Goal: Information Seeking & Learning: Learn about a topic

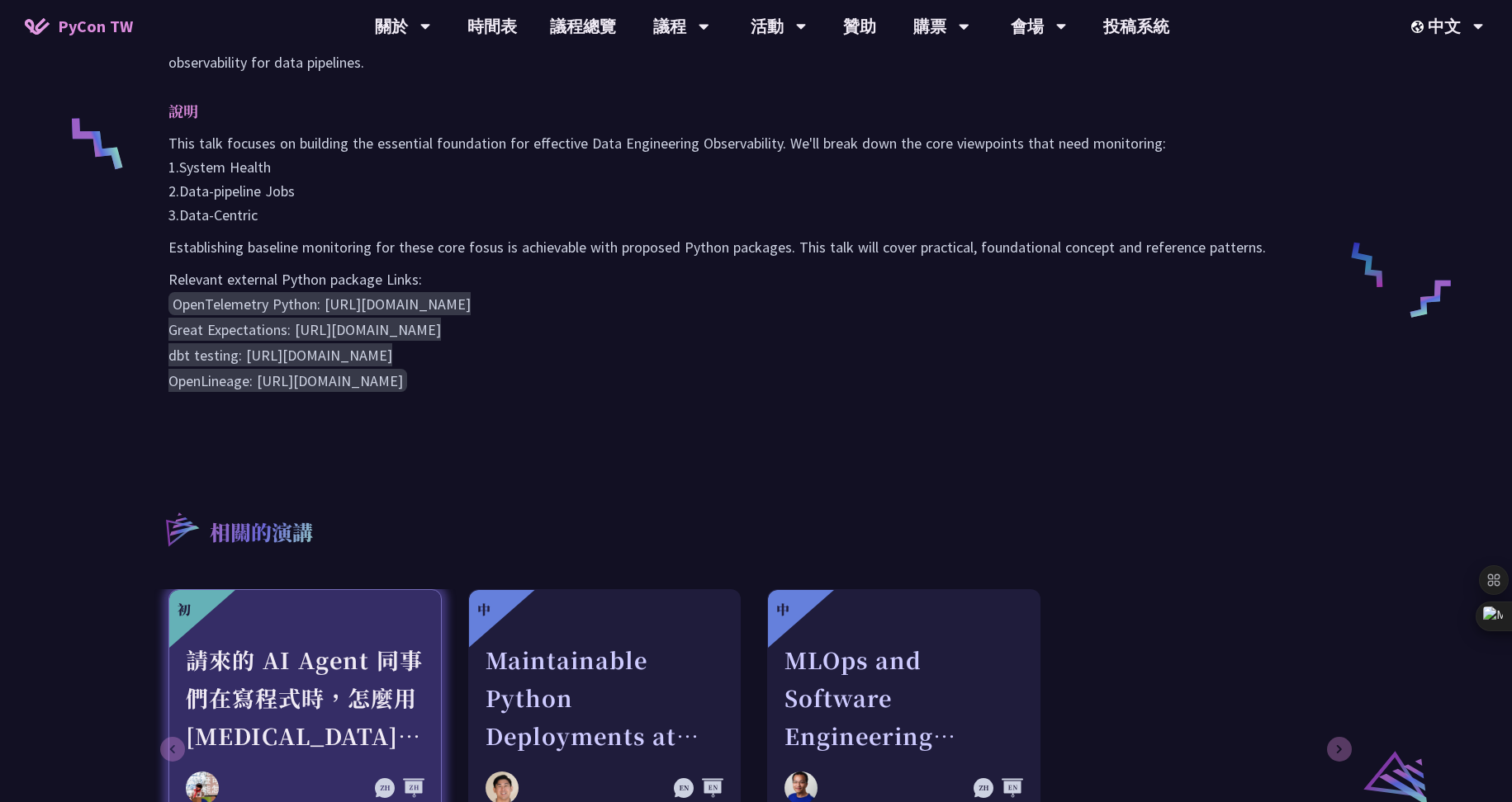
scroll to position [403, 0]
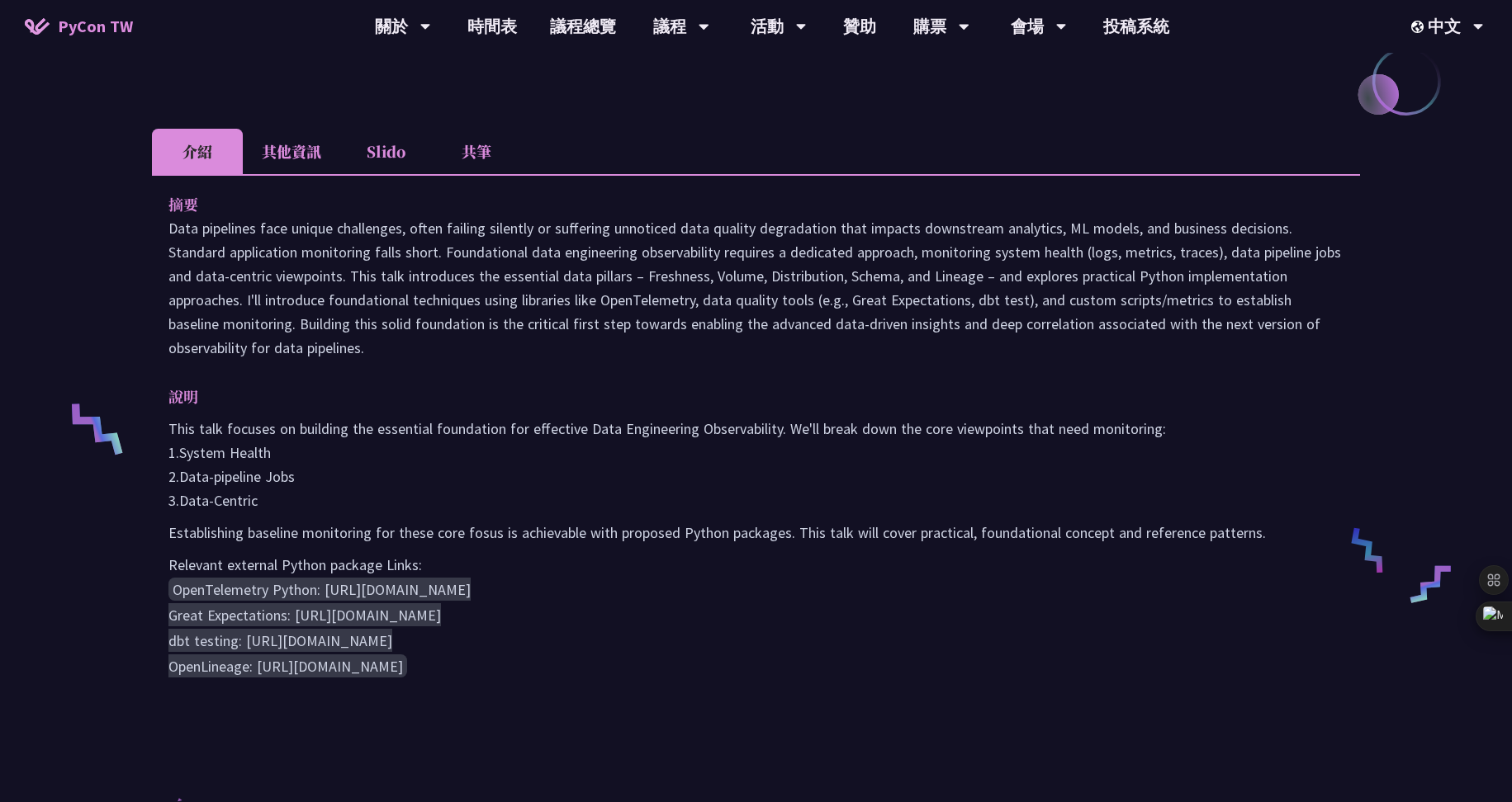
click at [272, 155] on li "其他資訊" at bounding box center [292, 152] width 97 height 45
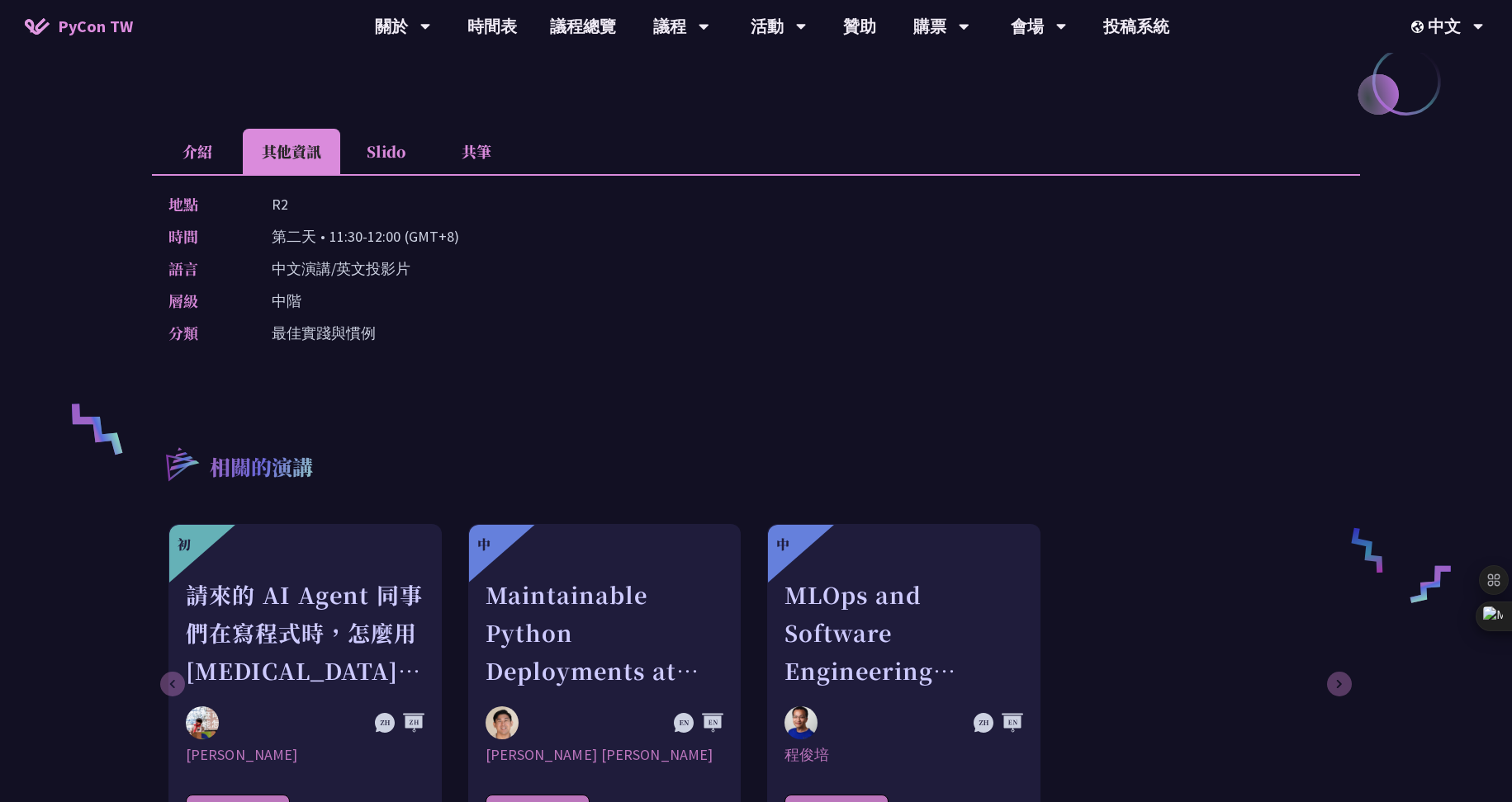
drag, startPoint x: 274, startPoint y: 157, endPoint x: 369, endPoint y: 150, distance: 95.3
click at [369, 150] on li "Slido" at bounding box center [385, 152] width 91 height 45
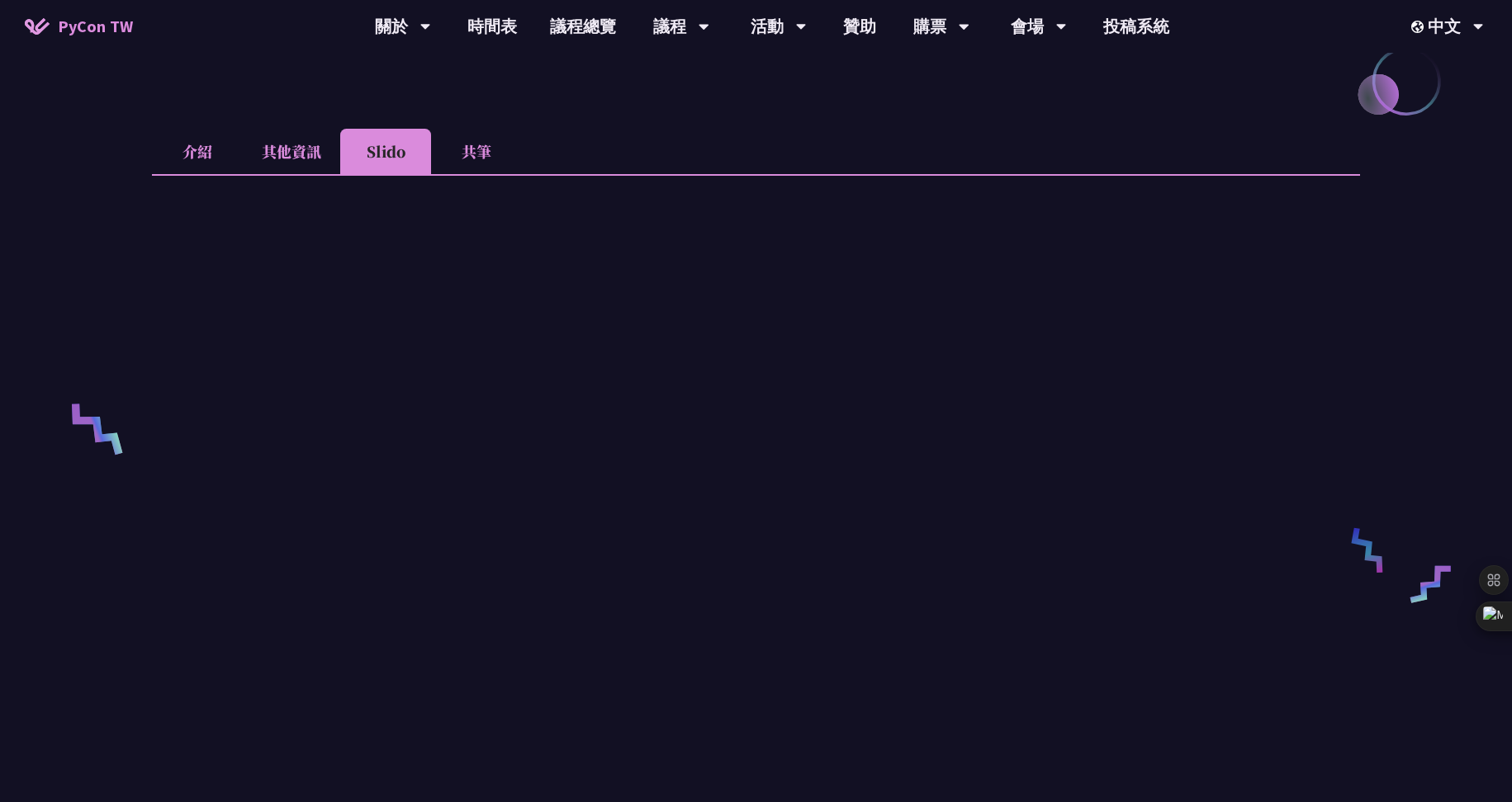
click at [496, 148] on li "共筆" at bounding box center [476, 152] width 91 height 45
click at [205, 153] on li "介紹" at bounding box center [197, 152] width 91 height 45
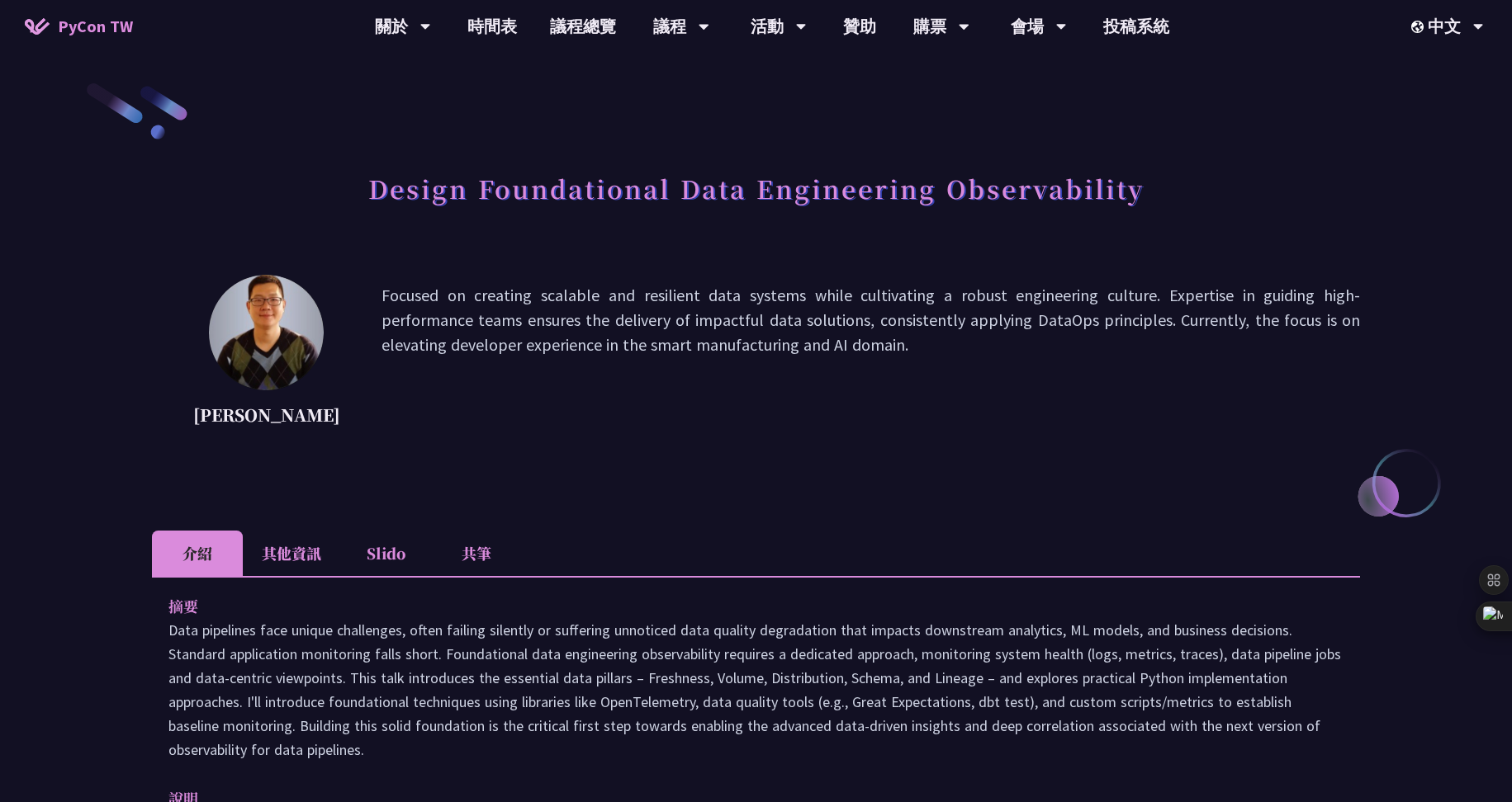
scroll to position [0, 0]
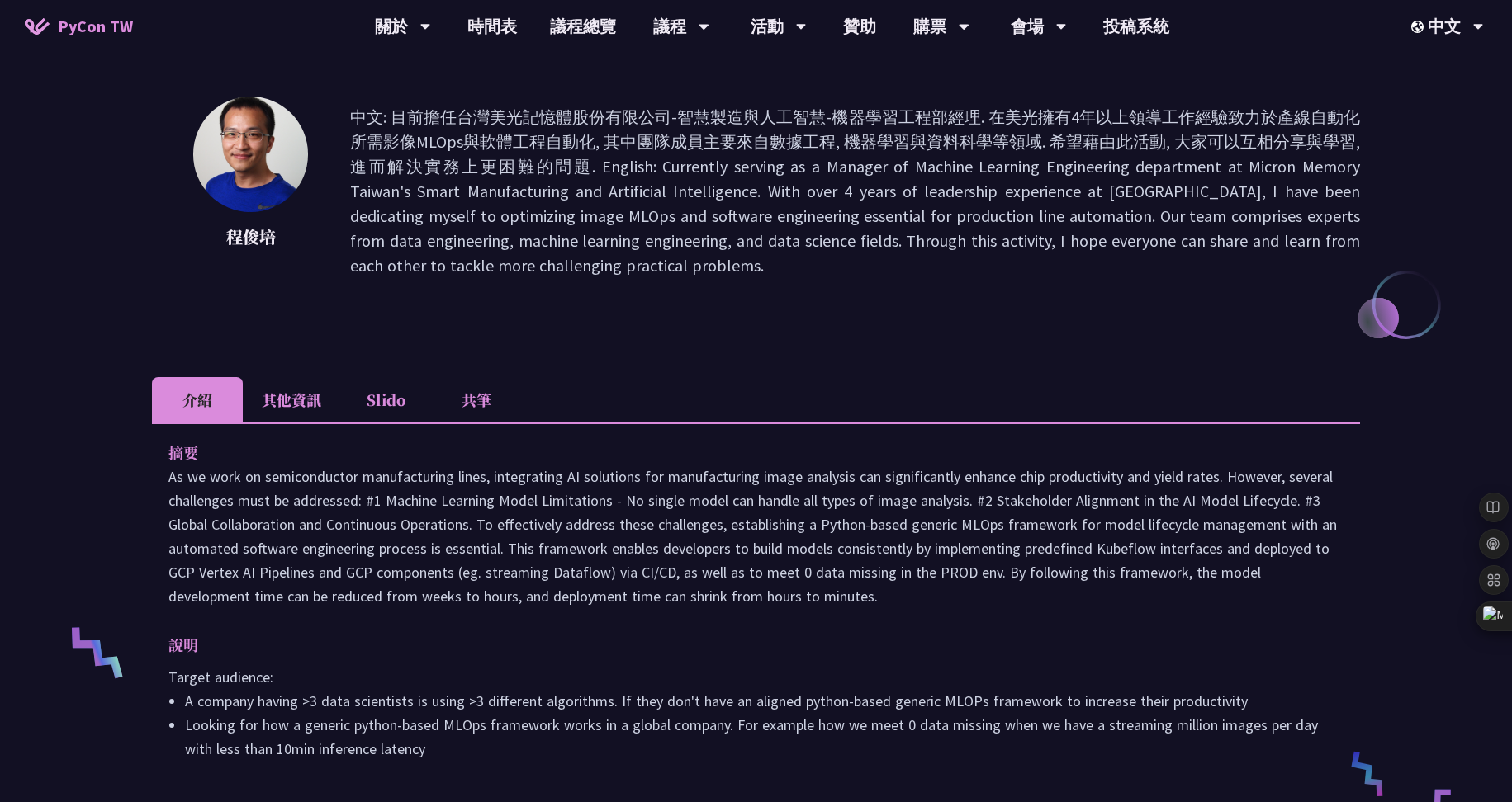
scroll to position [3, 0]
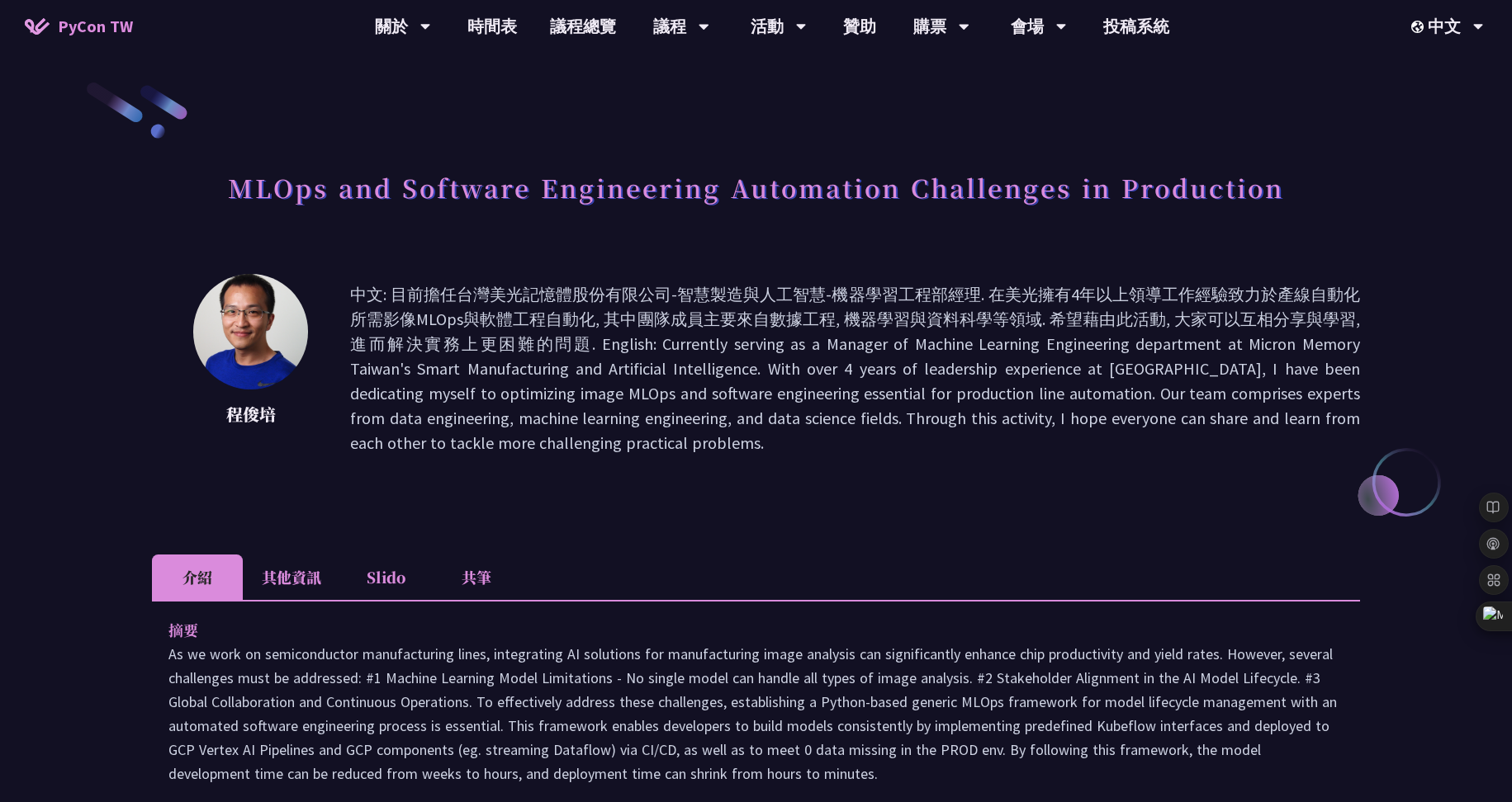
click at [261, 564] on li "其他資訊" at bounding box center [292, 577] width 97 height 45
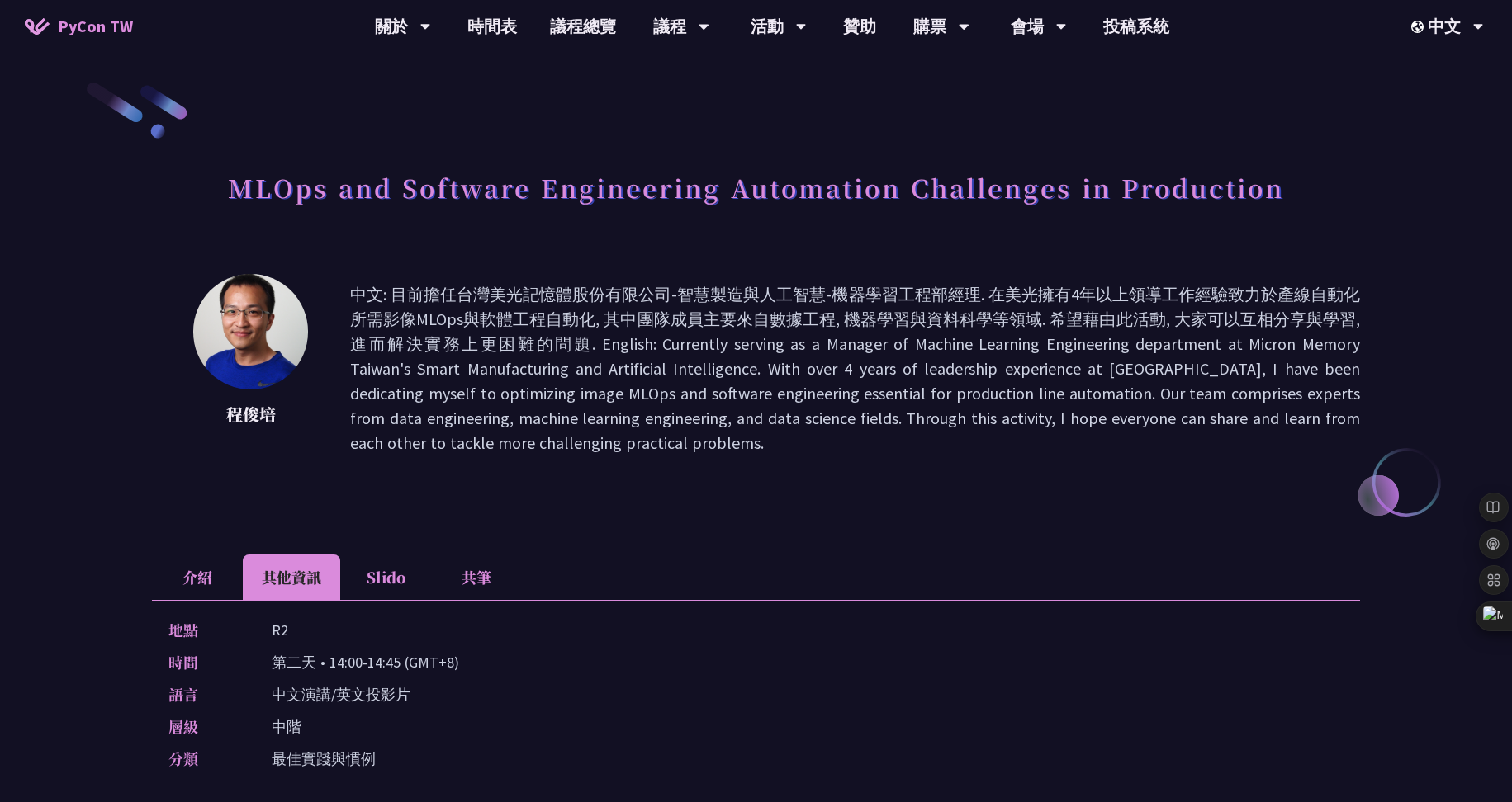
click at [348, 579] on li "Slido" at bounding box center [385, 577] width 91 height 45
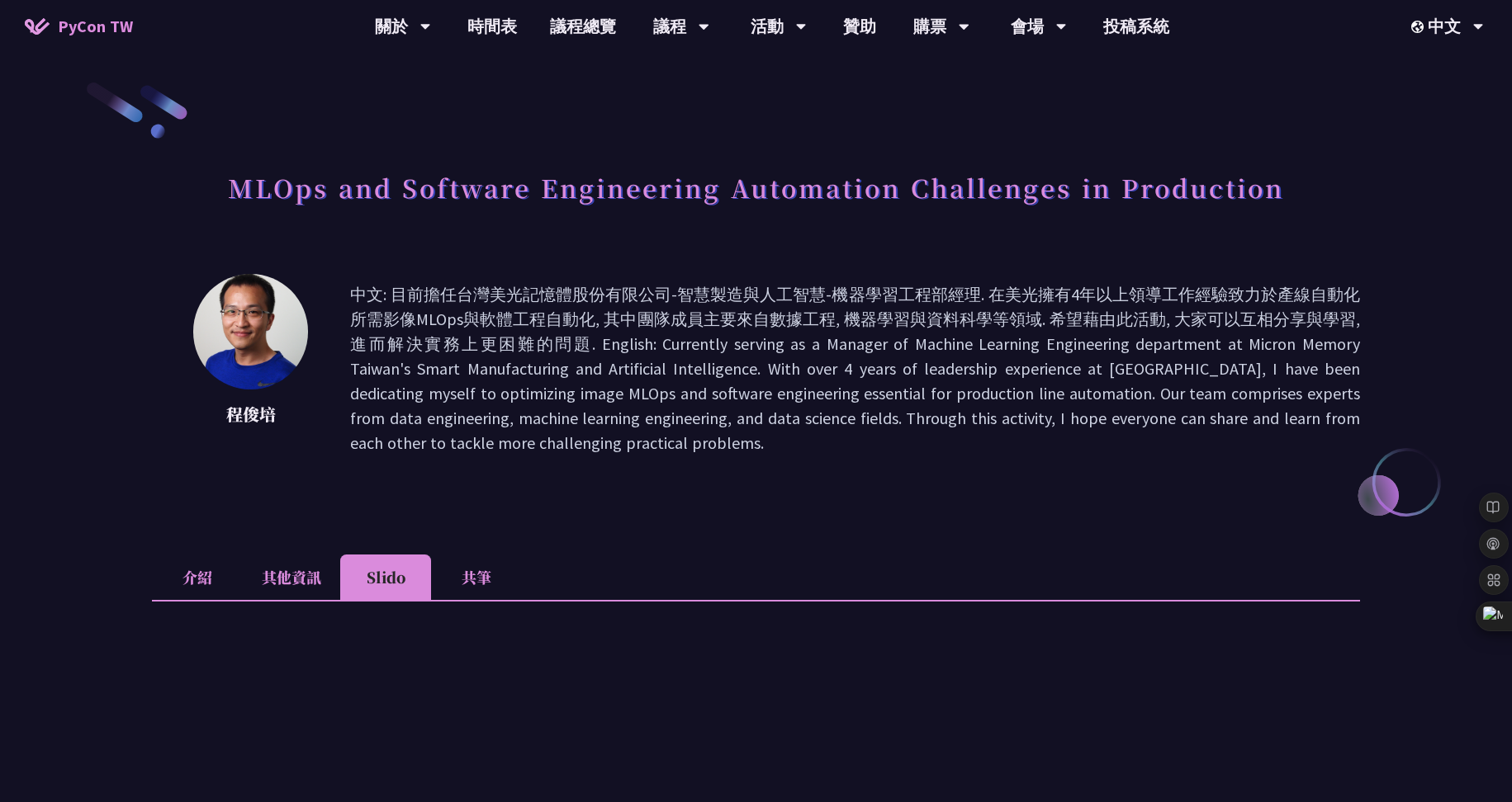
click at [160, 593] on li "介紹" at bounding box center [197, 577] width 91 height 45
